Goal: Task Accomplishment & Management: Complete application form

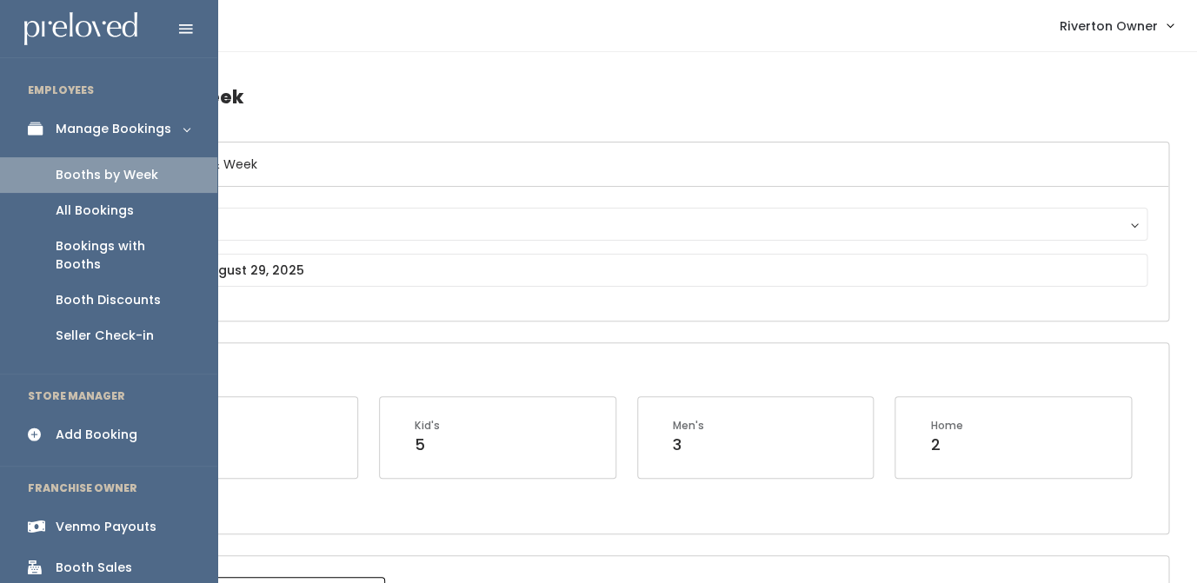
click at [82, 426] on div "Add Booking" at bounding box center [97, 435] width 82 height 18
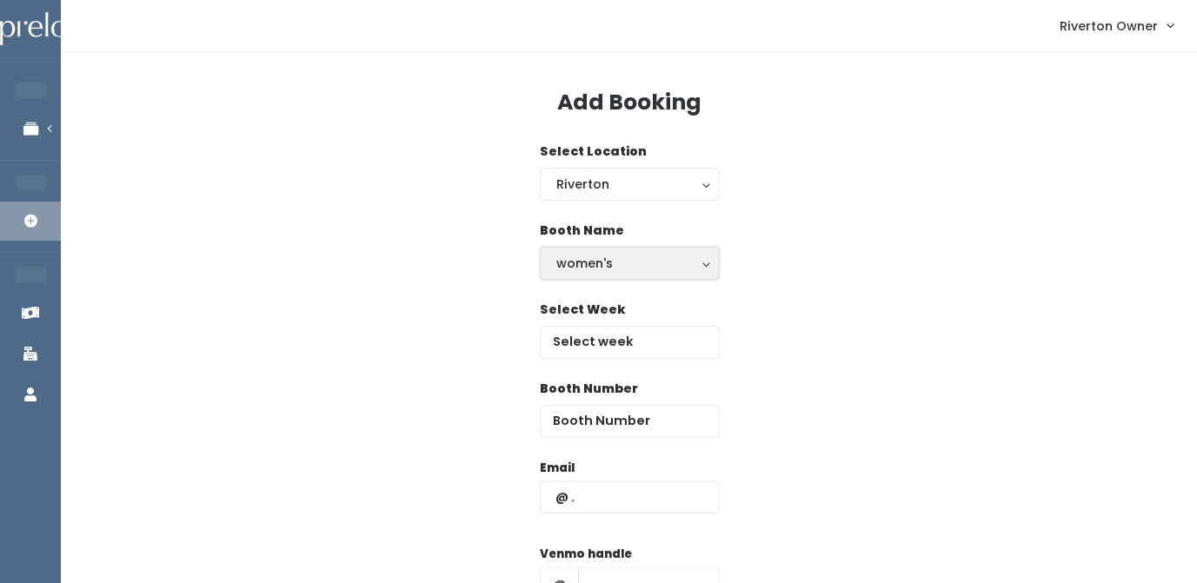
click at [600, 266] on div "women's" at bounding box center [629, 263] width 146 height 19
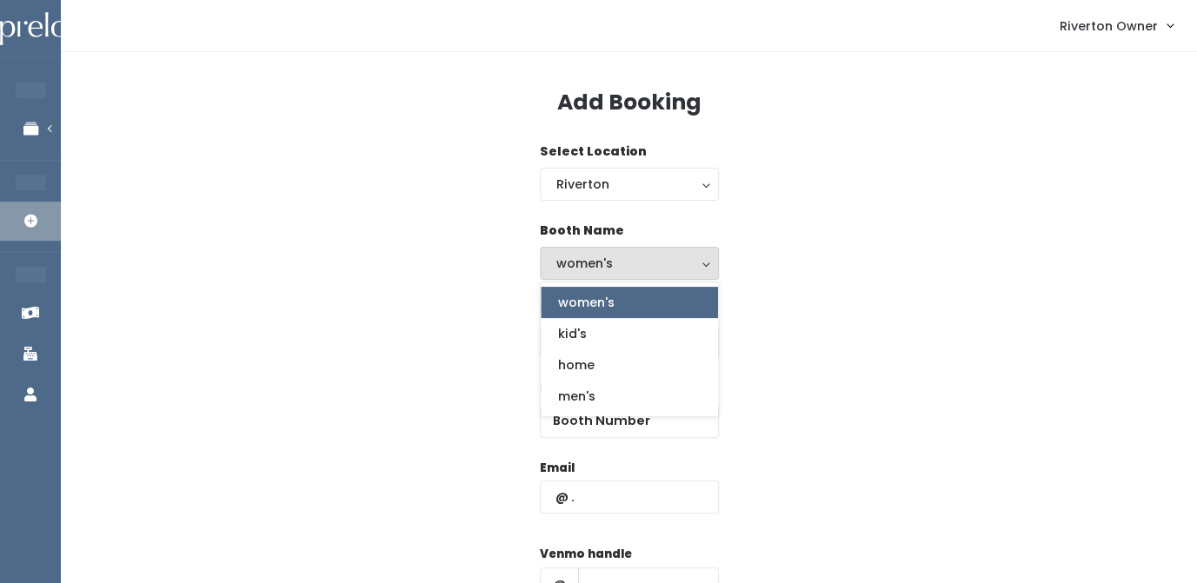
click at [595, 318] on link "women's" at bounding box center [629, 302] width 177 height 31
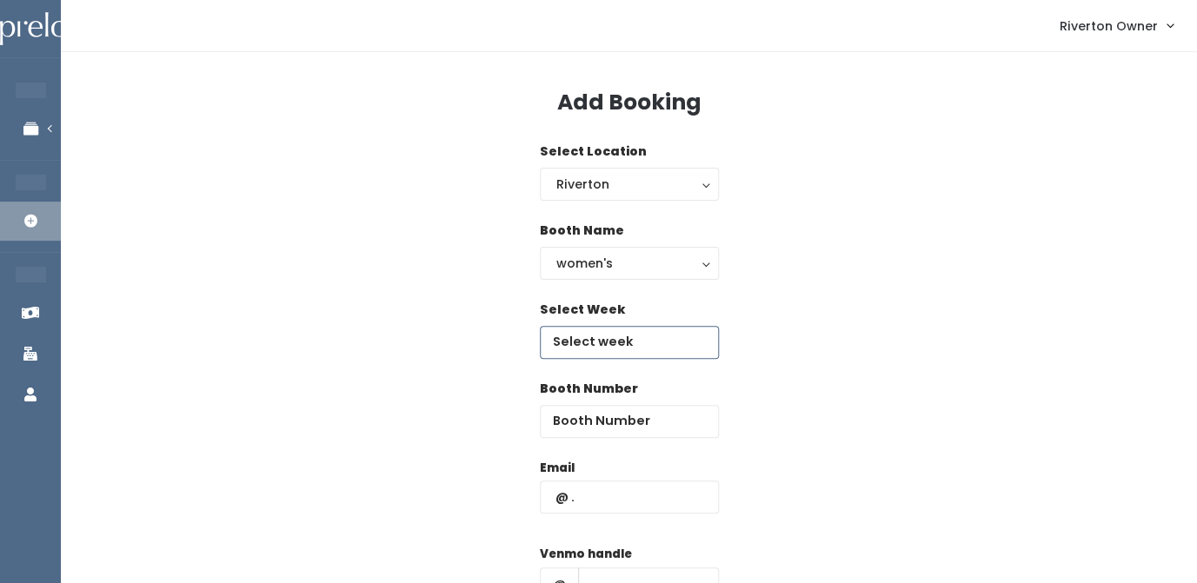
click at [596, 340] on input "text" at bounding box center [629, 342] width 179 height 33
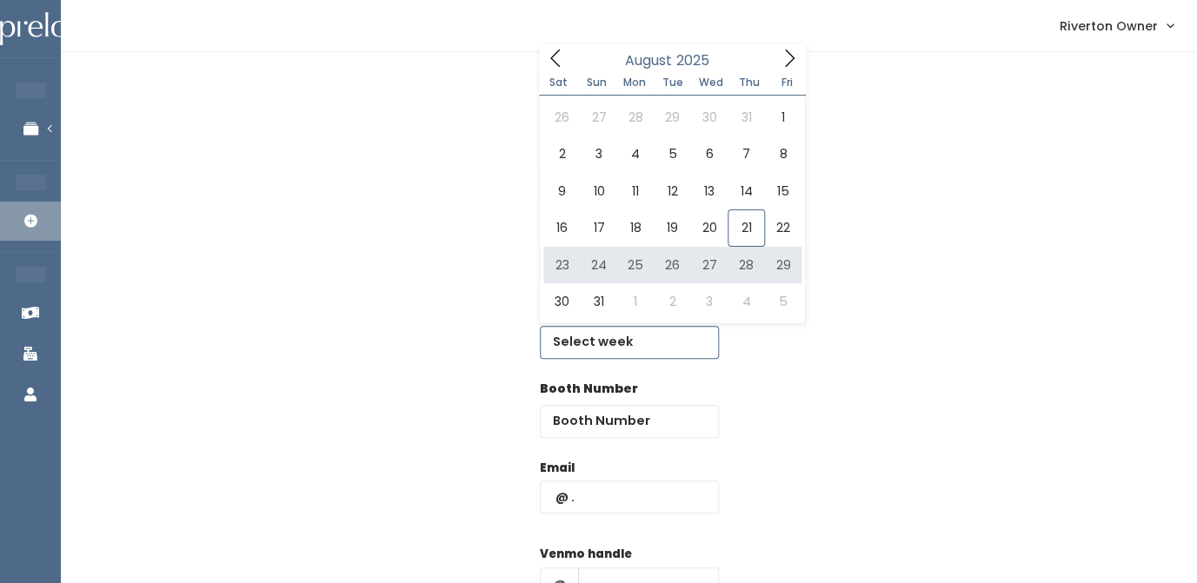
type input "August 23 to August 29"
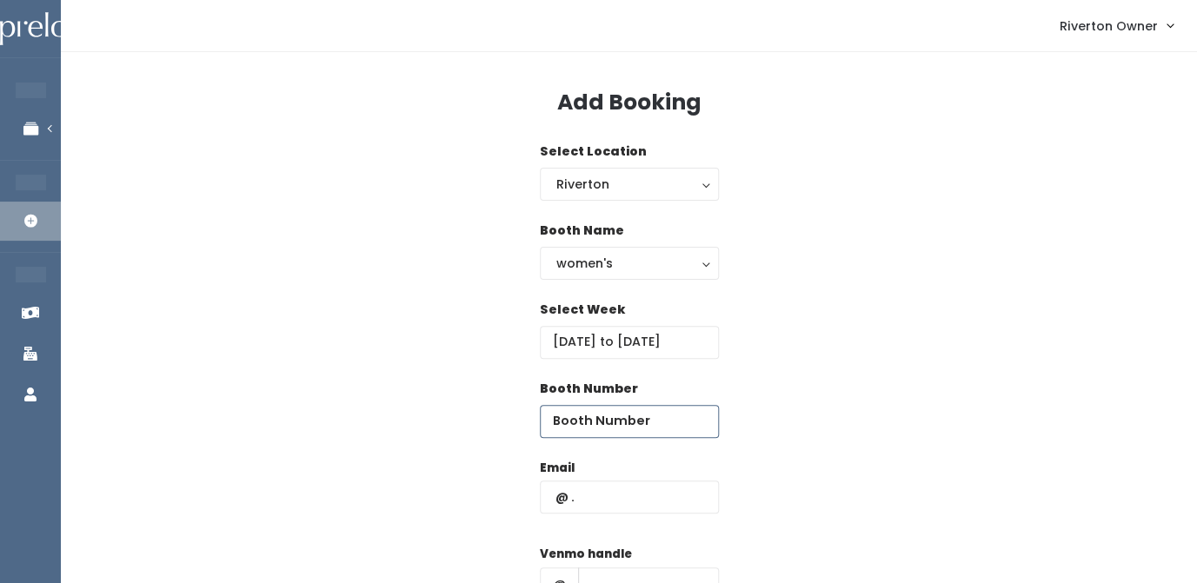
click at [590, 418] on input "number" at bounding box center [629, 421] width 179 height 33
type input "18"
click at [612, 508] on input "text" at bounding box center [629, 497] width 179 height 33
type input "b"
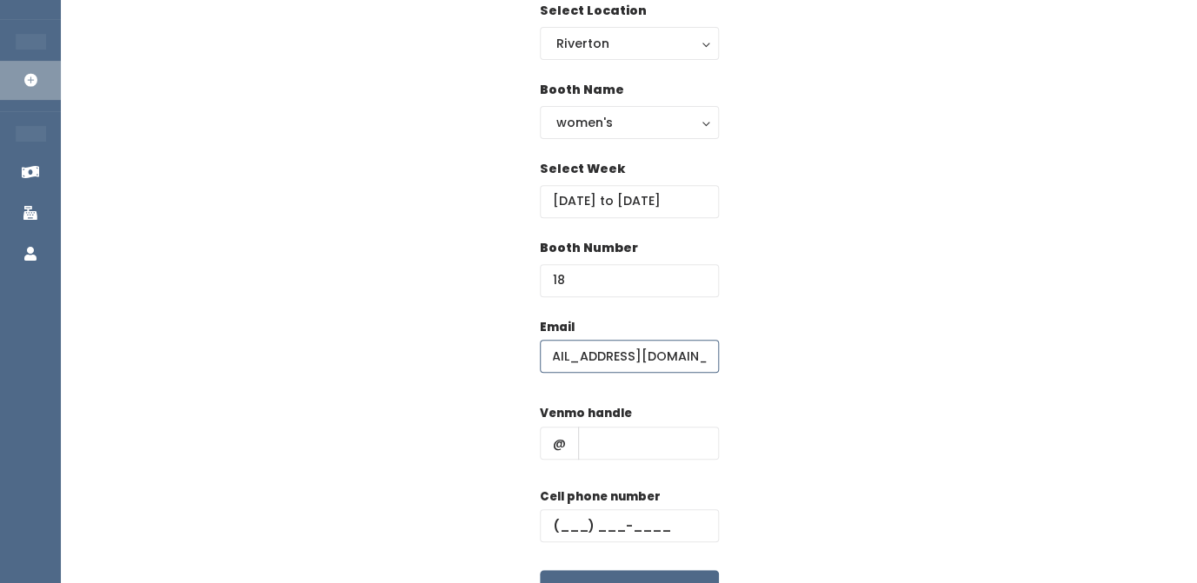
scroll to position [160, 0]
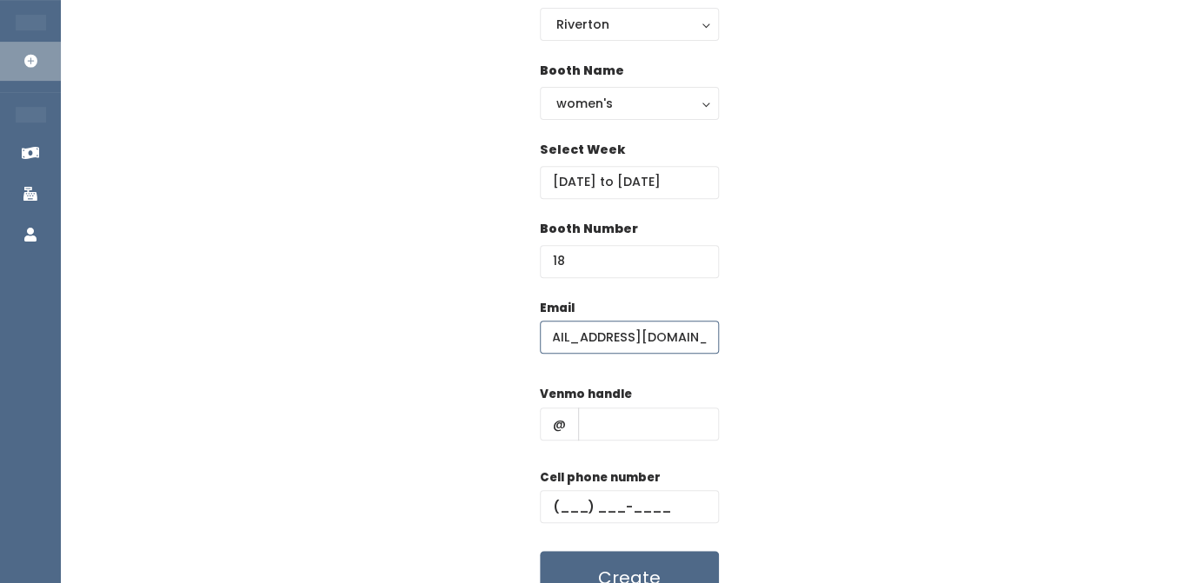
type input "[EMAIL_ADDRESS][DOMAIN_NAME]"
click at [605, 428] on input "text" at bounding box center [648, 424] width 141 height 33
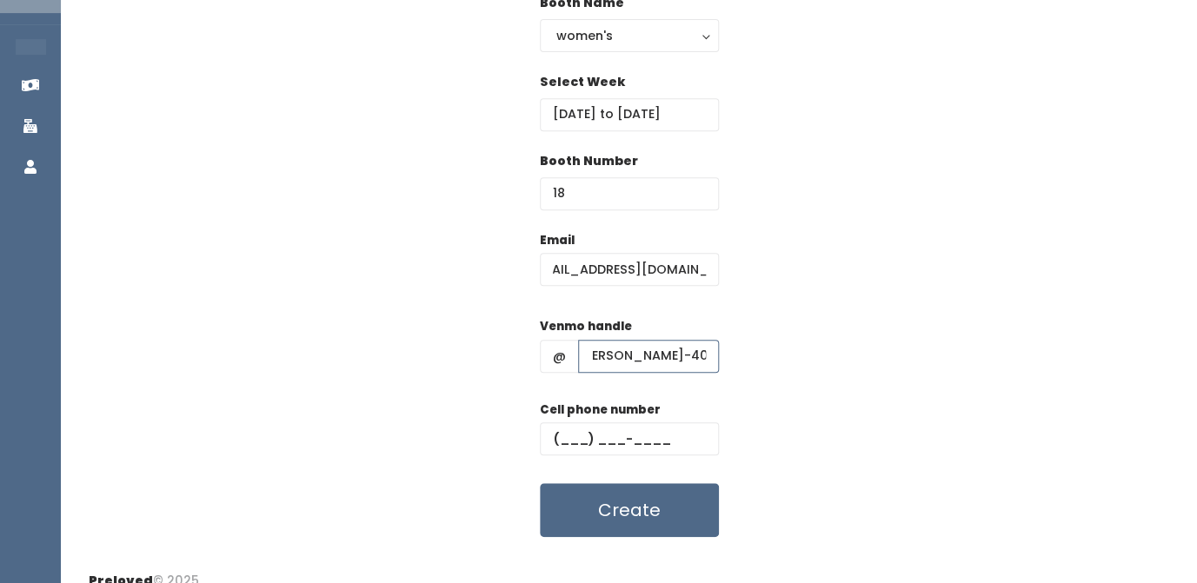
scroll to position [250, 0]
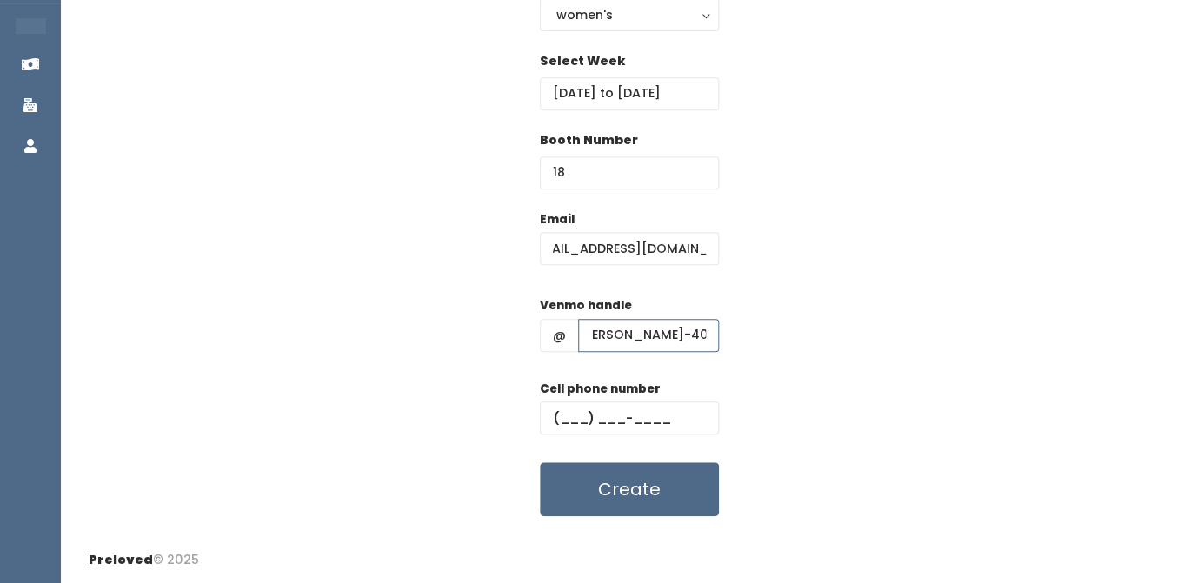
type input "[PERSON_NAME]-40"
click at [577, 420] on input "text" at bounding box center [629, 418] width 179 height 33
type input "(123) 123-1231"
click at [850, 284] on div "Email sun_flower66@outlook.com Venmo handle @ bridget-oconnor-40 Cell phone num…" at bounding box center [629, 363] width 1081 height 307
click at [618, 501] on button "Create" at bounding box center [629, 490] width 179 height 54
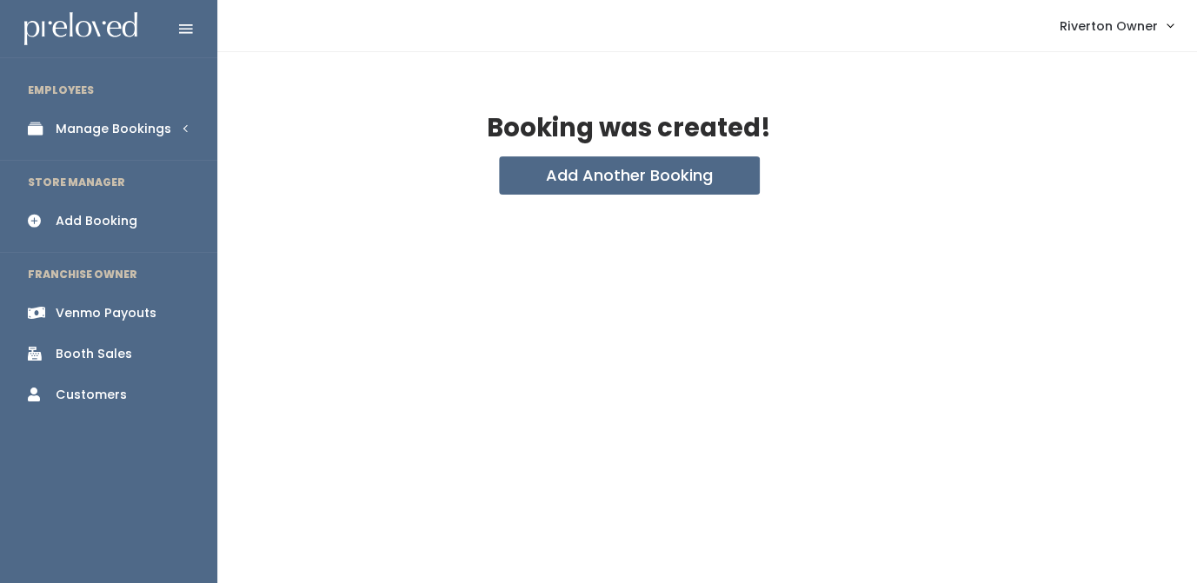
click at [54, 128] on link "Manage Bookings" at bounding box center [108, 129] width 217 height 39
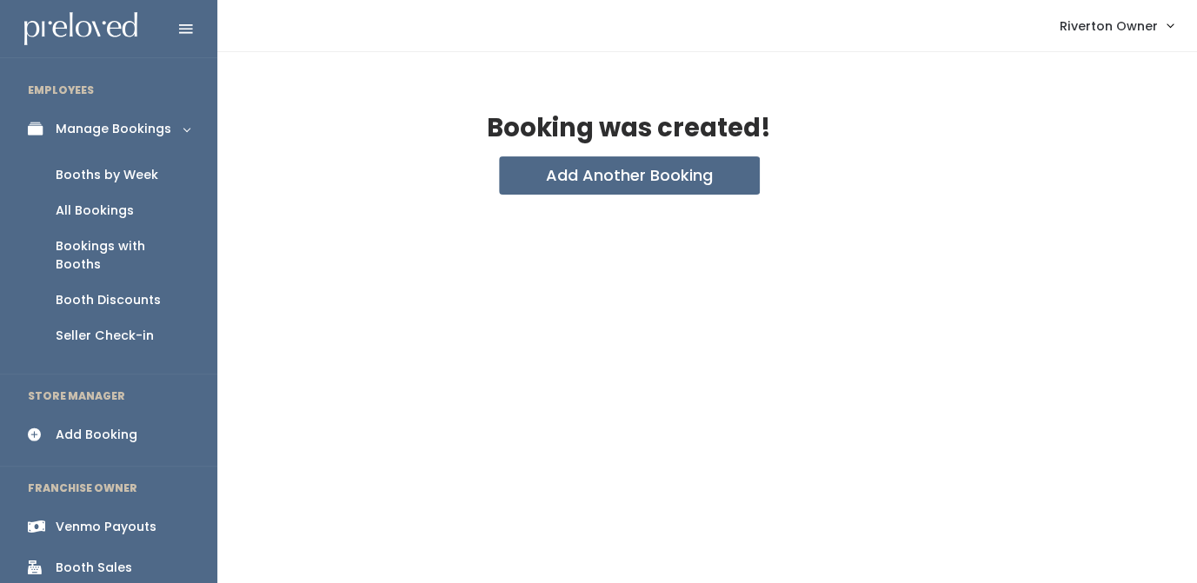
click at [70, 176] on div "Booths by Week" at bounding box center [107, 175] width 103 height 18
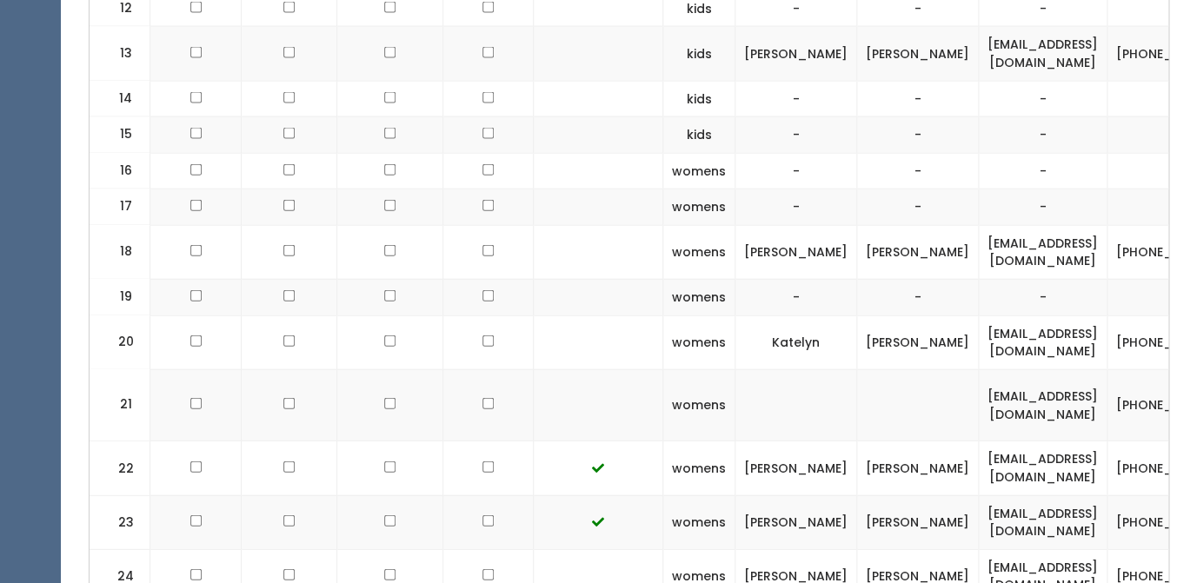
scroll to position [1285, 0]
